Goal: Check status: Check status

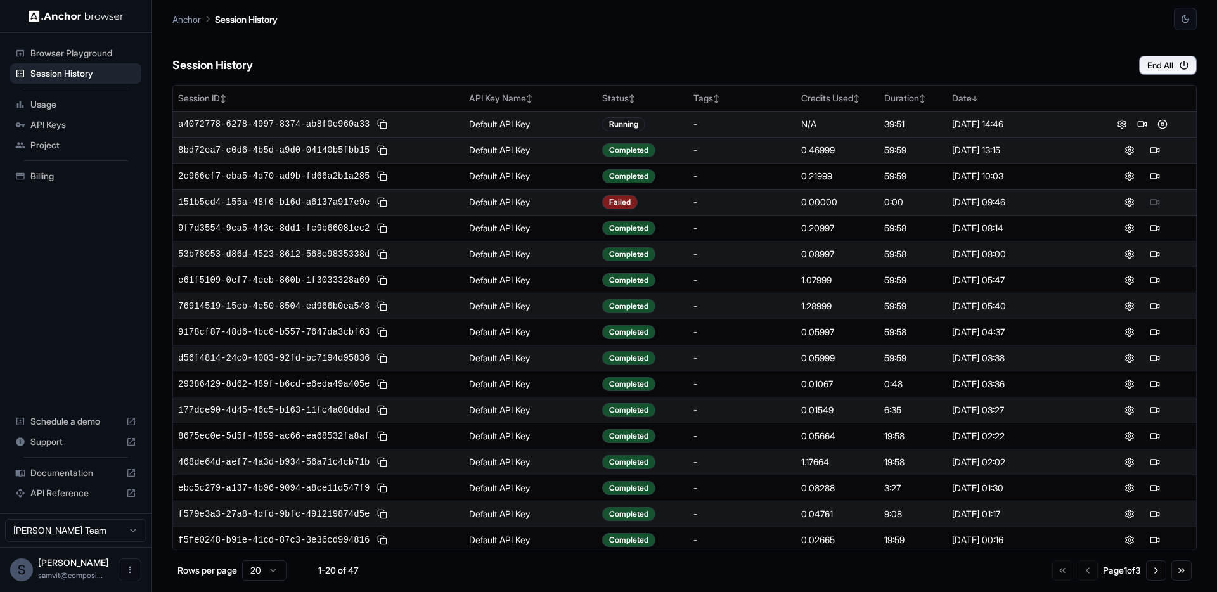
click at [331, 121] on span "a4072778-6278-4997-8374-ab8f0e960a33" at bounding box center [273, 124] width 191 height 13
click at [1135, 122] on button at bounding box center [1142, 124] width 15 height 15
click at [1156, 127] on button at bounding box center [1162, 124] width 15 height 15
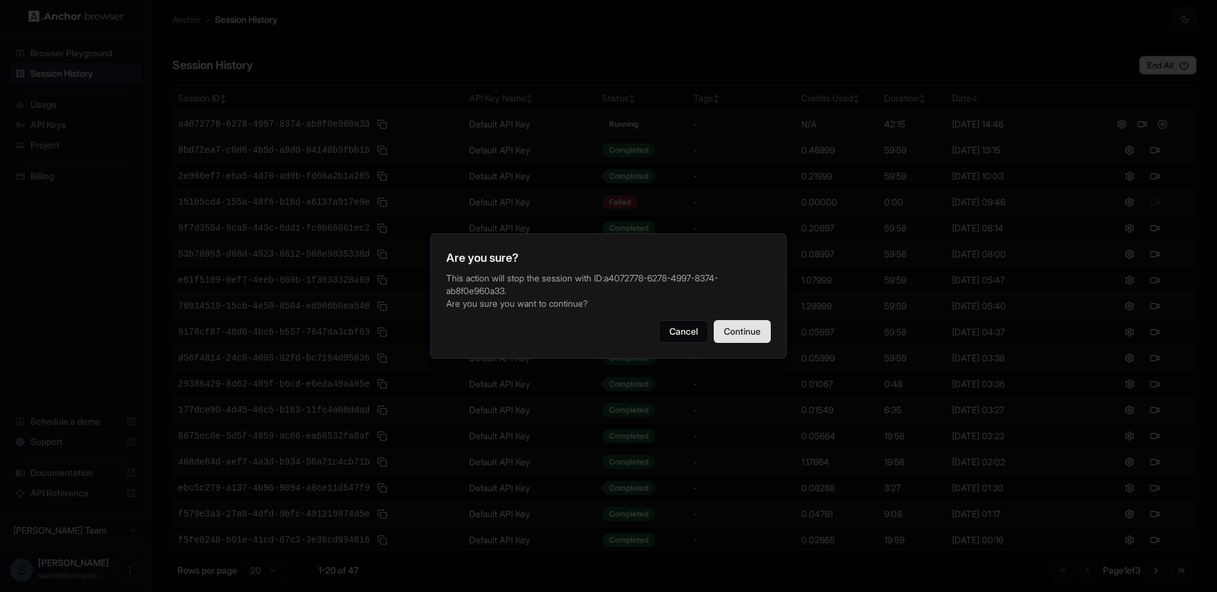
click at [740, 338] on button "Continue" at bounding box center [742, 331] width 57 height 23
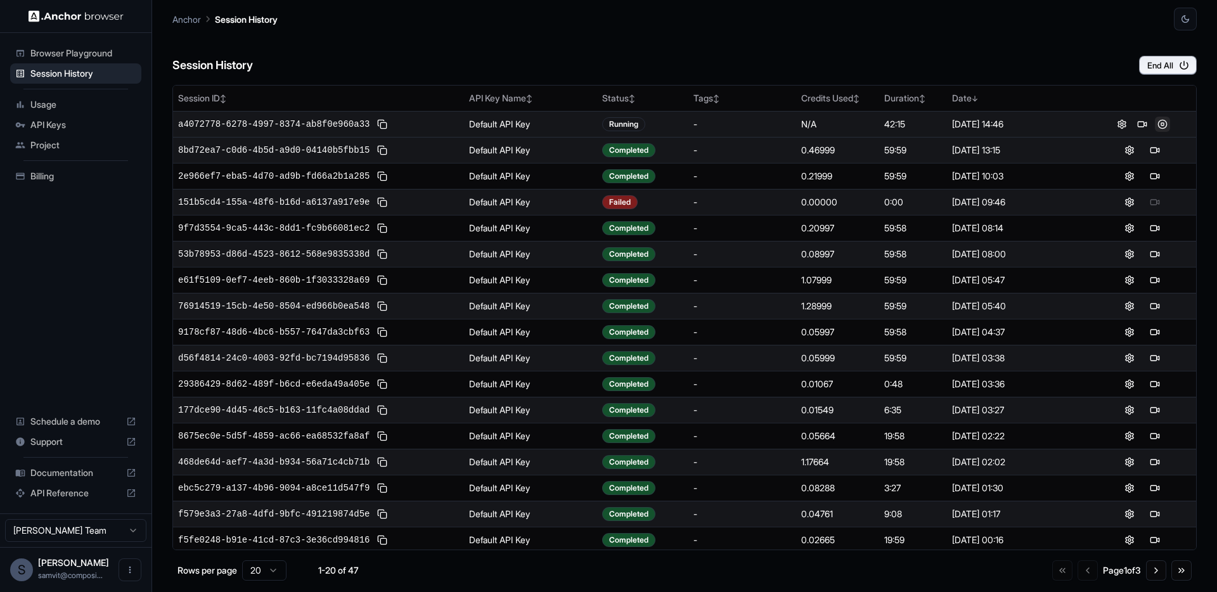
click at [1155, 124] on button at bounding box center [1162, 124] width 15 height 15
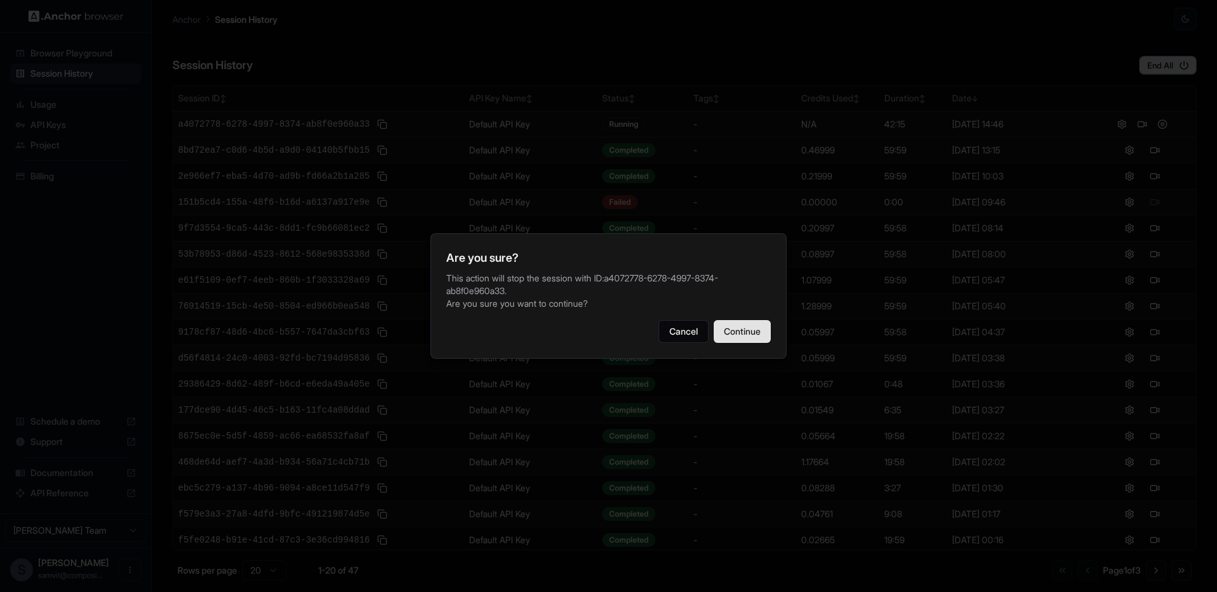
click at [734, 341] on button "Continue" at bounding box center [742, 331] width 57 height 23
